Goal: Check status

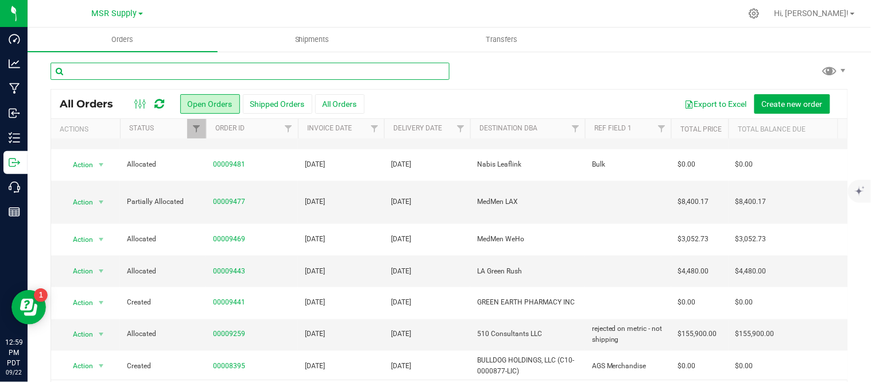
click at [239, 68] on input "text" at bounding box center [250, 71] width 399 height 17
type input "9390"
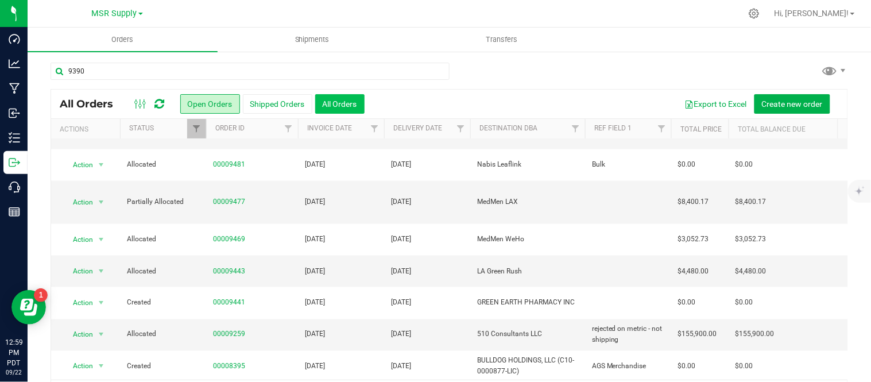
click at [325, 98] on button "All Orders" at bounding box center [339, 104] width 49 height 20
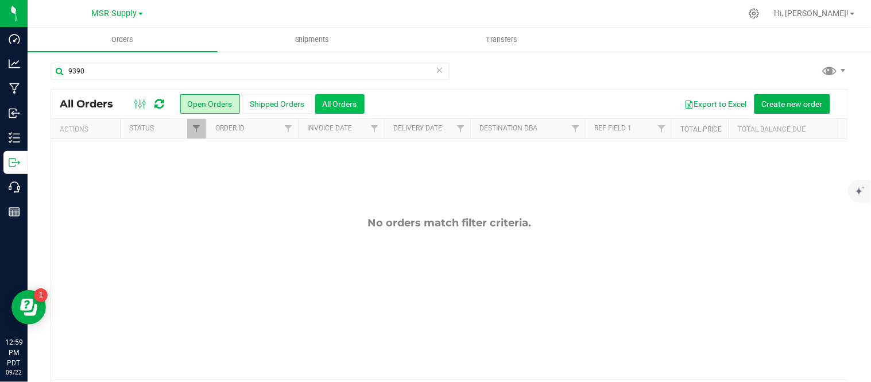
click at [325, 98] on button "All Orders" at bounding box center [339, 104] width 49 height 20
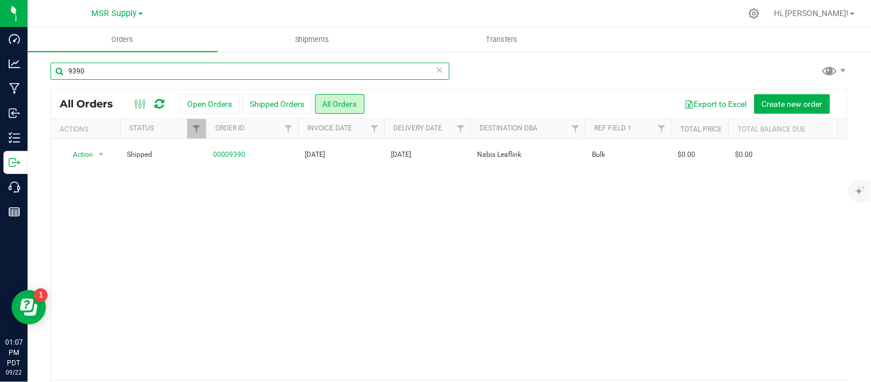
click at [159, 68] on input "9390" at bounding box center [250, 71] width 399 height 17
click at [158, 68] on input "9390" at bounding box center [250, 71] width 399 height 17
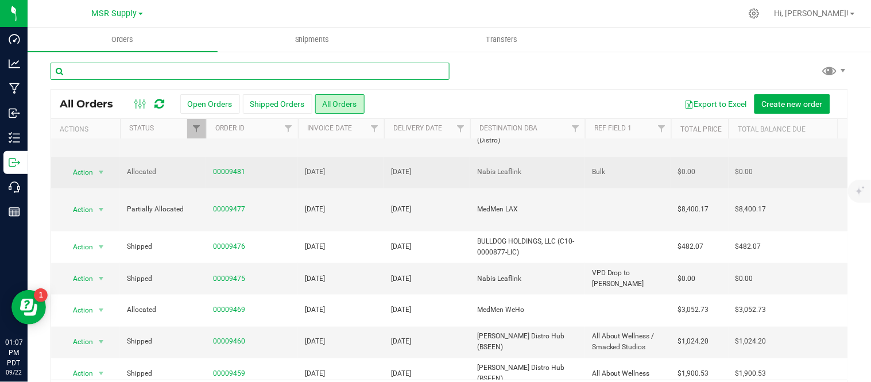
scroll to position [405, 0]
